Goal: Find specific page/section: Find specific page/section

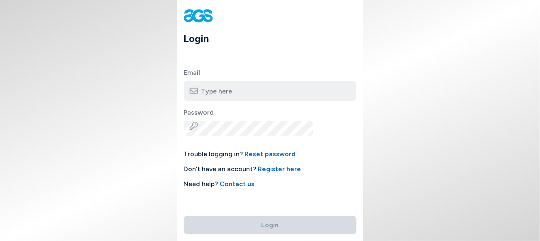
type input "[EMAIL_ADDRESS][DOMAIN_NAME]"
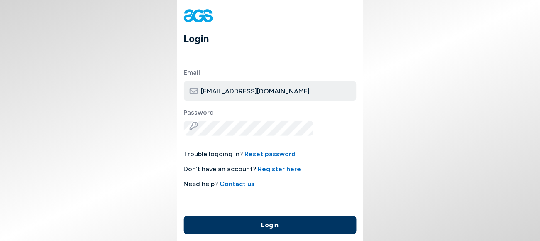
click at [395, 55] on body "Login Email [EMAIL_ADDRESS][DOMAIN_NAME] Password Trouble logging in? Reset pas…" at bounding box center [270, 120] width 540 height 241
click at [268, 225] on button "Login" at bounding box center [270, 225] width 173 height 18
click at [268, 227] on button "Login" at bounding box center [270, 225] width 173 height 18
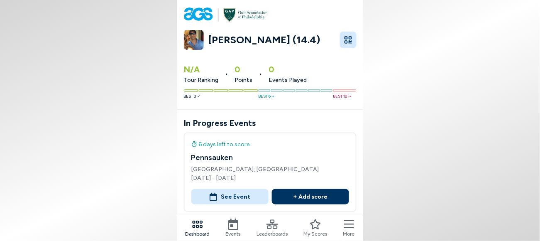
click at [239, 223] on icon at bounding box center [233, 224] width 10 height 12
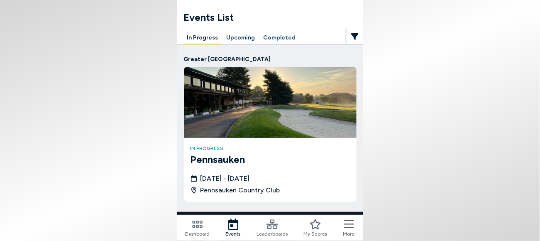
click at [255, 32] on button "Upcoming" at bounding box center [240, 38] width 35 height 13
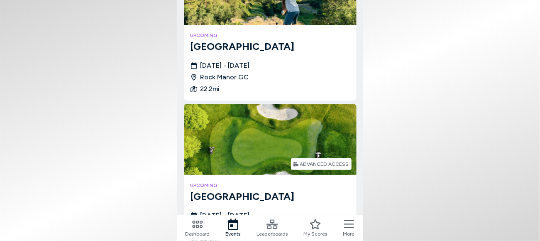
scroll to position [605, 0]
